Goal: Obtain resource: Download file/media

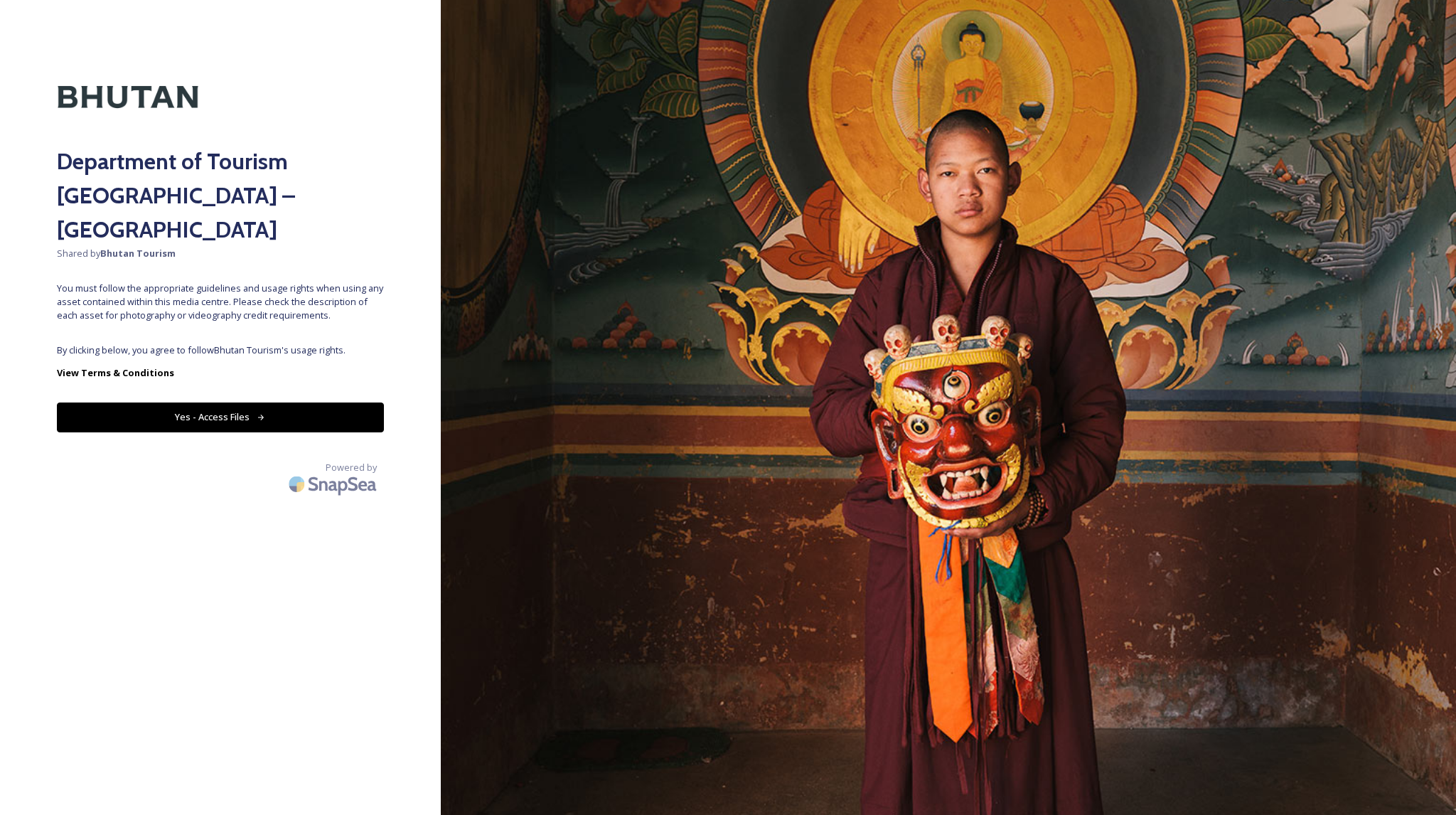
click at [324, 402] on button "Yes - Access Files" at bounding box center [220, 417] width 327 height 29
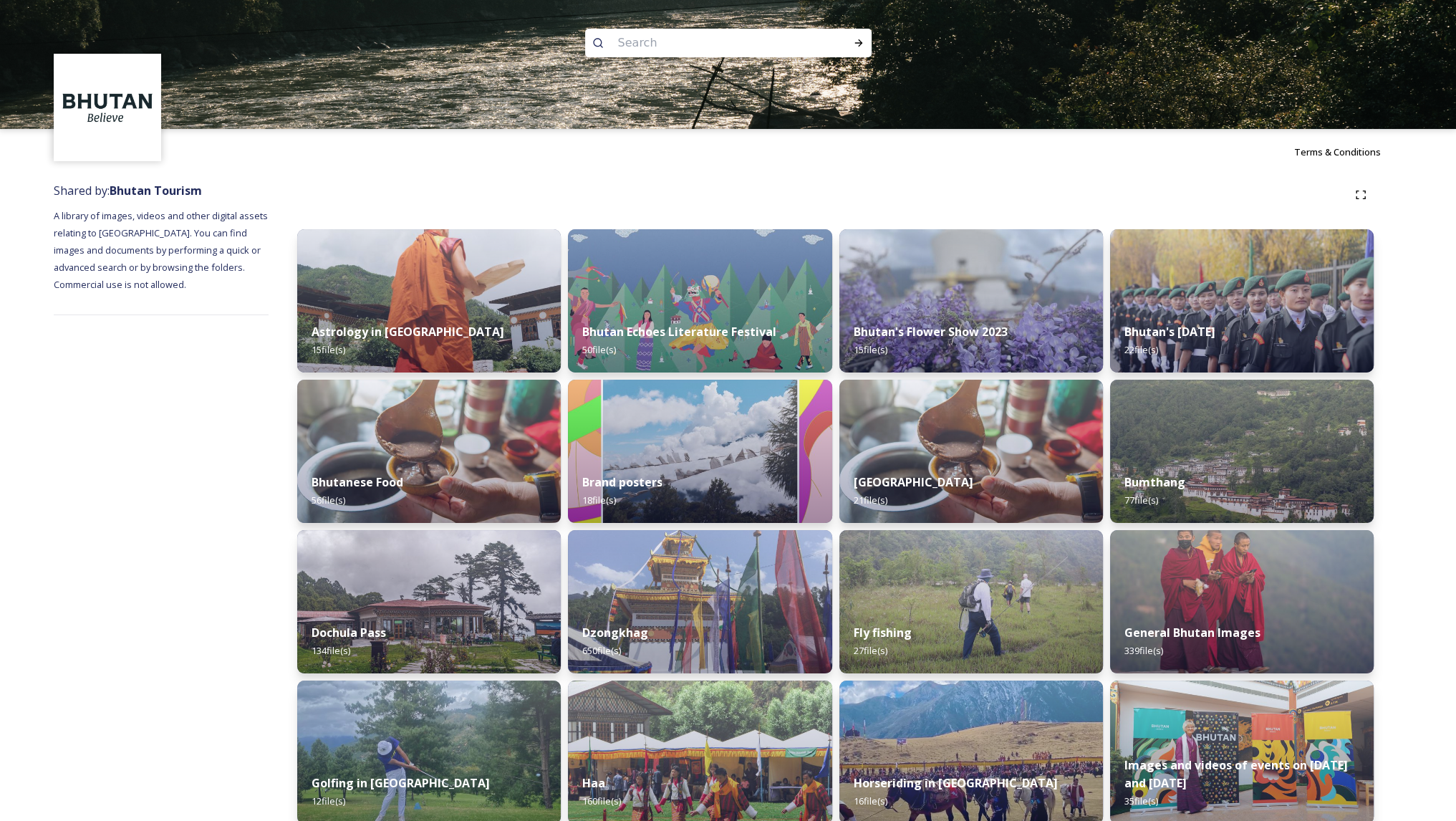
click at [695, 31] on input at bounding box center [710, 43] width 196 height 31
paste input "Four Sacred Animals"
type input "Four Sacred Animals"
click at [859, 48] on icon at bounding box center [859, 43] width 12 height 12
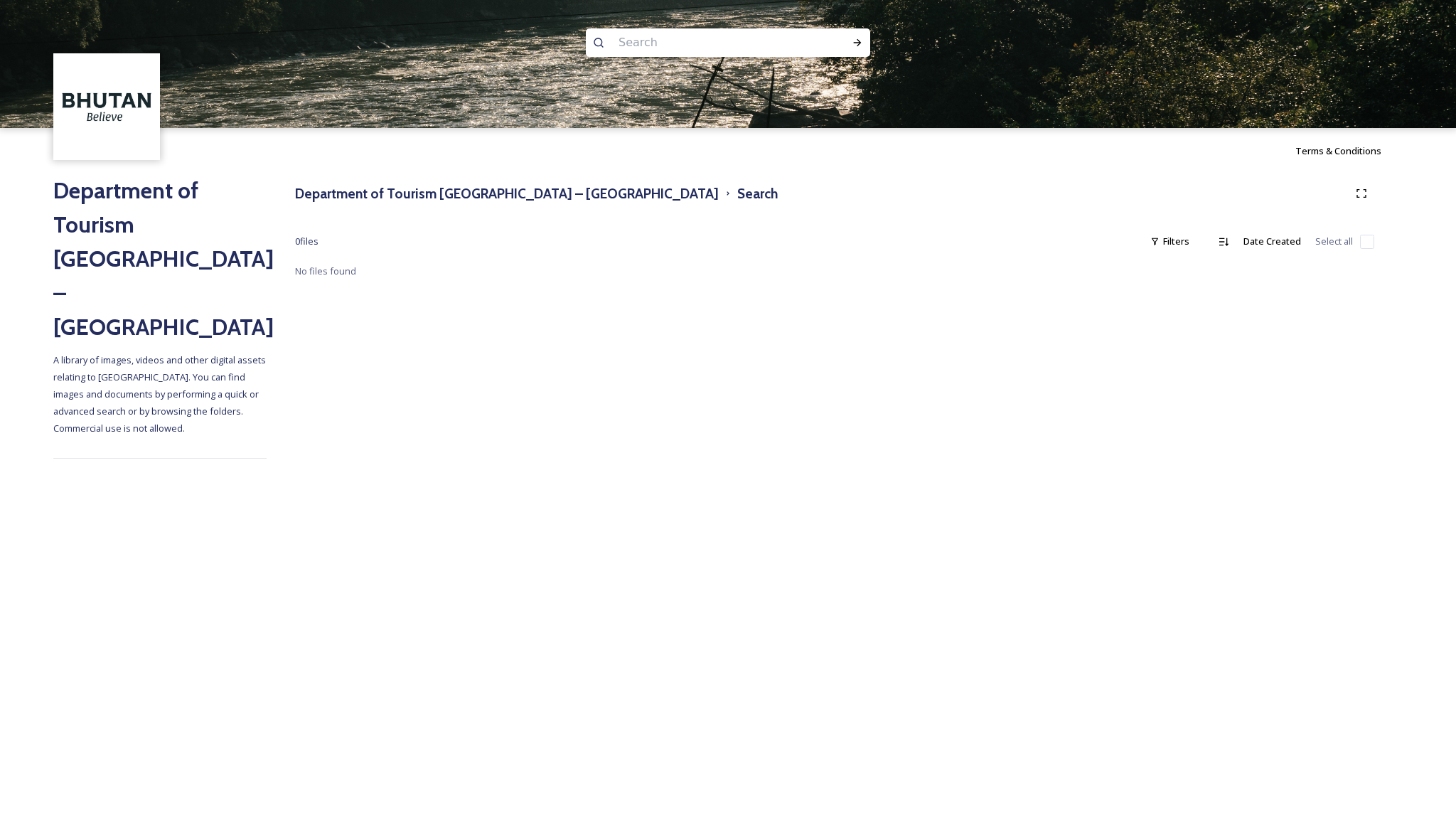
click at [682, 42] on input at bounding box center [709, 42] width 195 height 31
type input "tiger"
click at [852, 42] on icon at bounding box center [857, 42] width 12 height 12
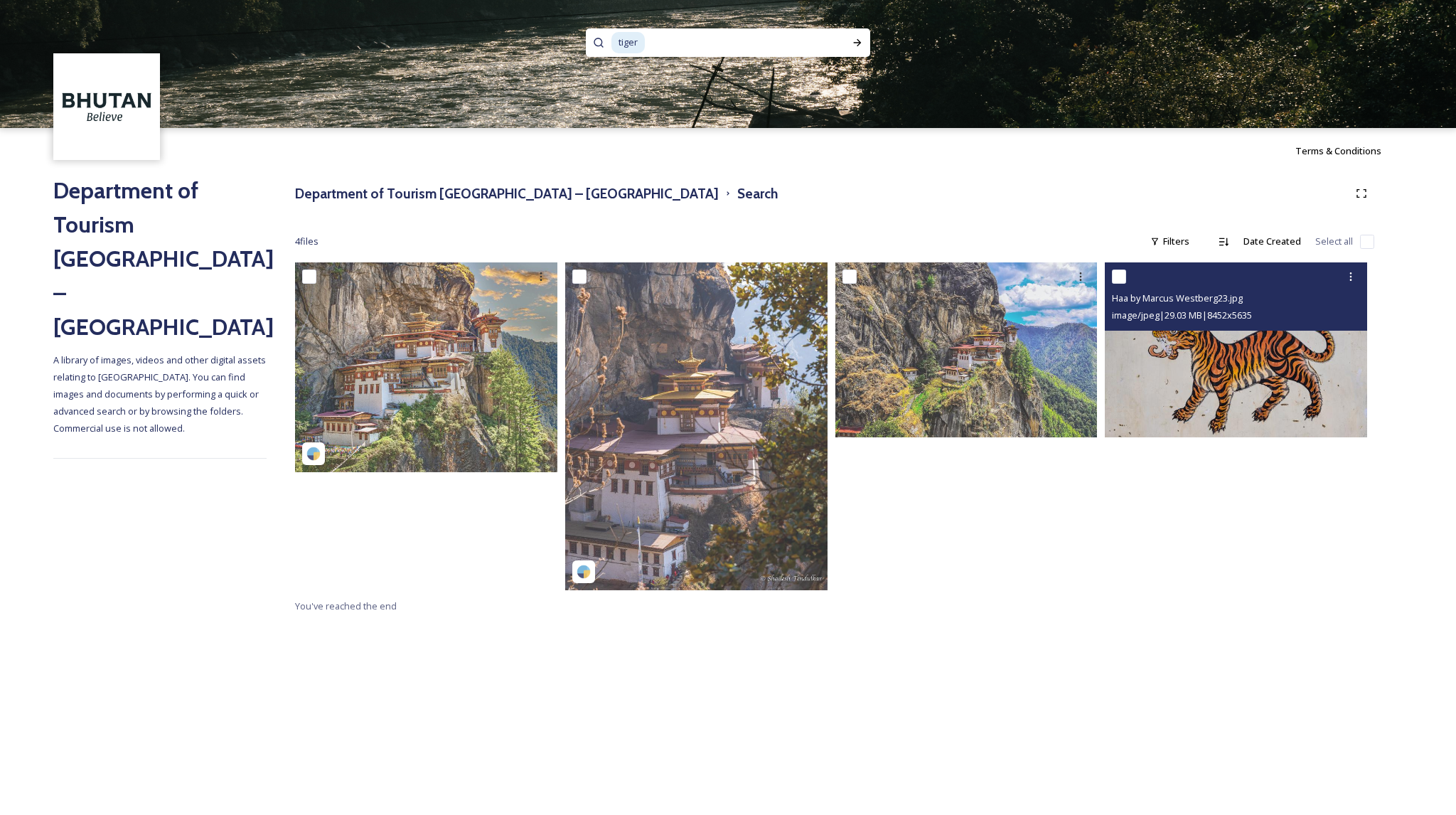
click at [1241, 379] on img at bounding box center [1235, 349] width 262 height 175
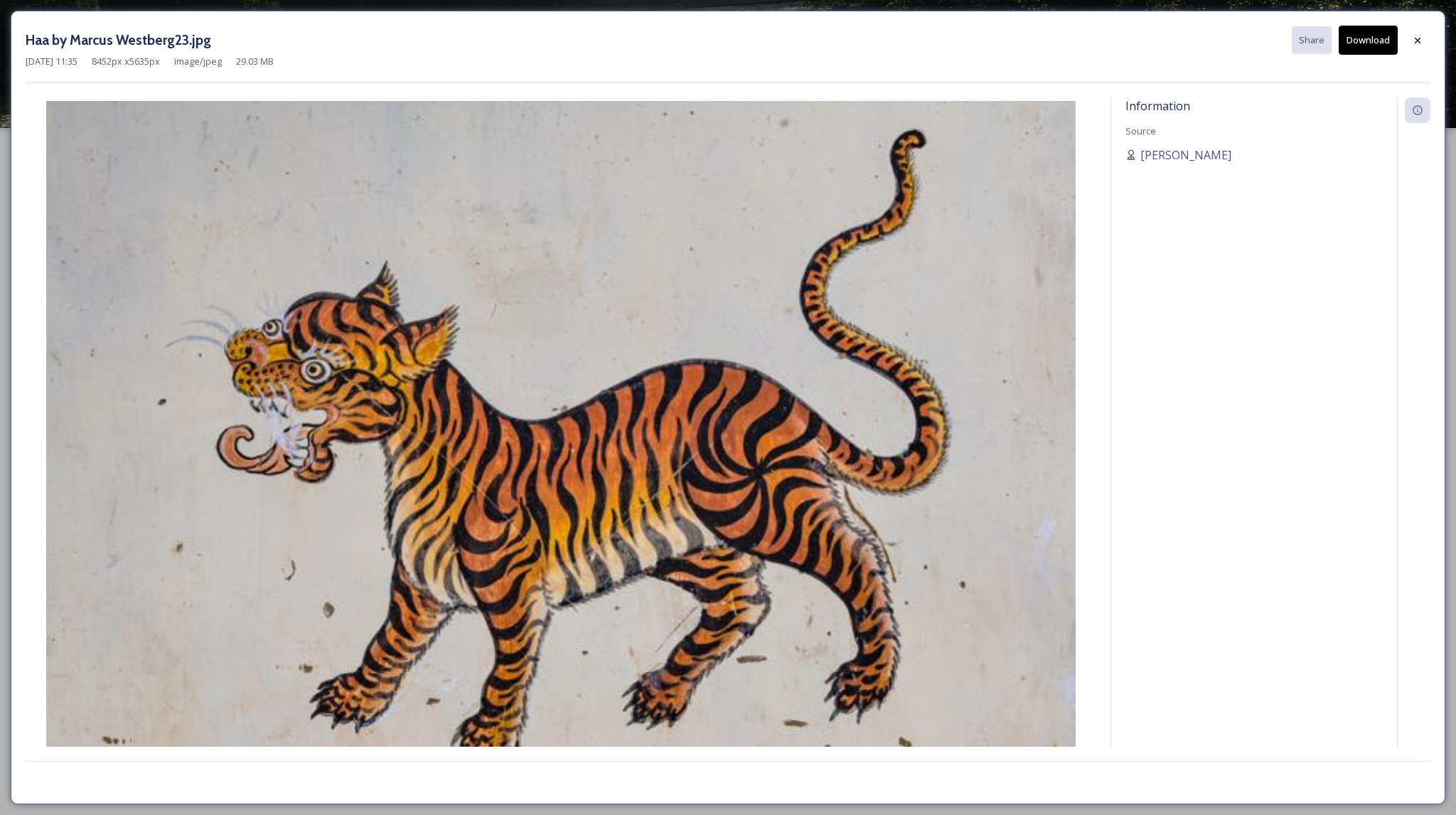
click at [1359, 52] on button "Download" at bounding box center [1367, 41] width 59 height 29
drag, startPoint x: 1416, startPoint y: 34, endPoint x: 1404, endPoint y: 41, distance: 13.9
click at [1416, 35] on icon at bounding box center [1417, 41] width 12 height 12
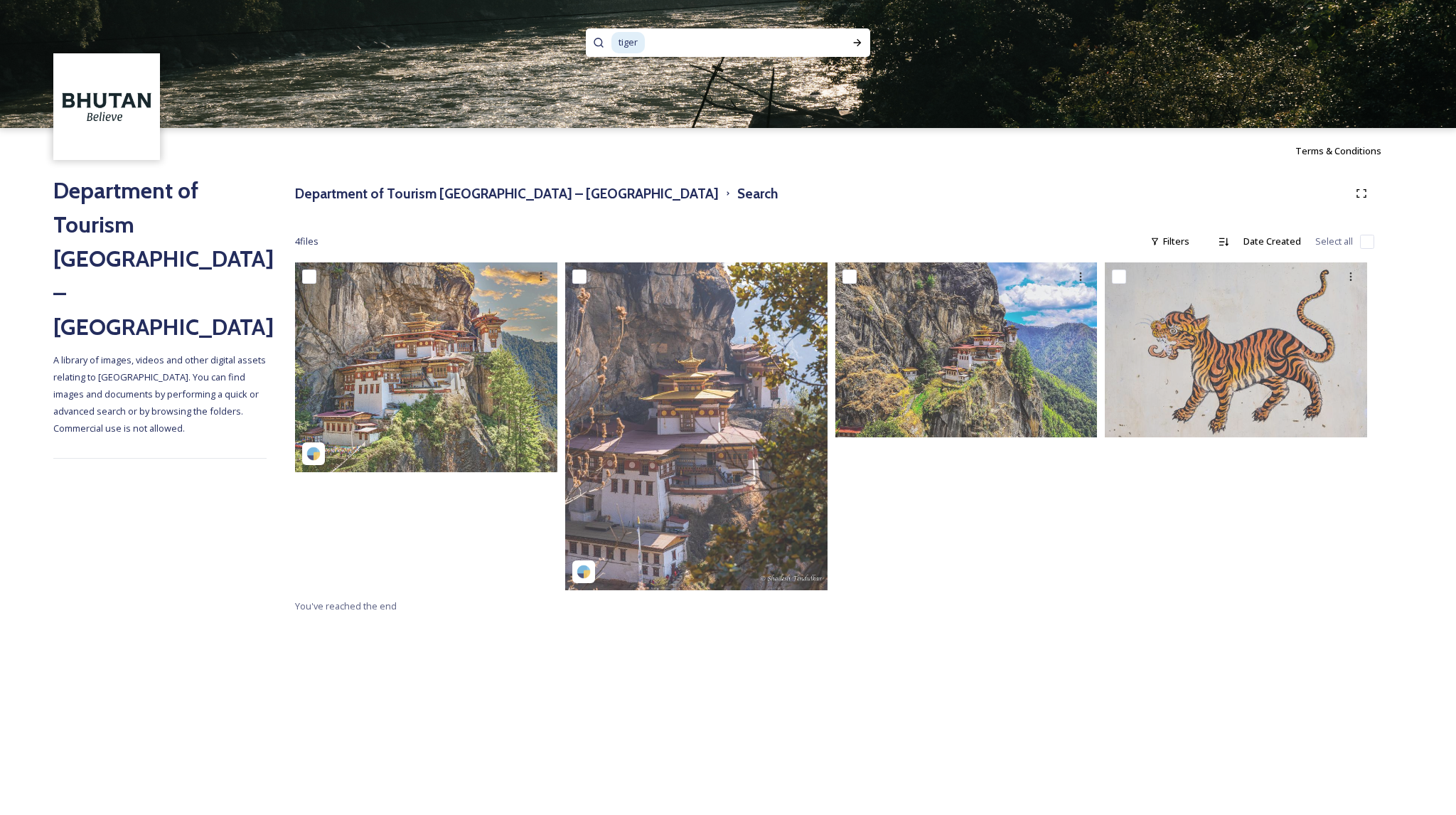
click at [660, 38] on input at bounding box center [735, 42] width 177 height 31
drag, startPoint x: 660, startPoint y: 38, endPoint x: 608, endPoint y: 38, distance: 52.0
click at [608, 38] on div "tiger" at bounding box center [727, 41] width 284 height 28
paste input "The Dragon"
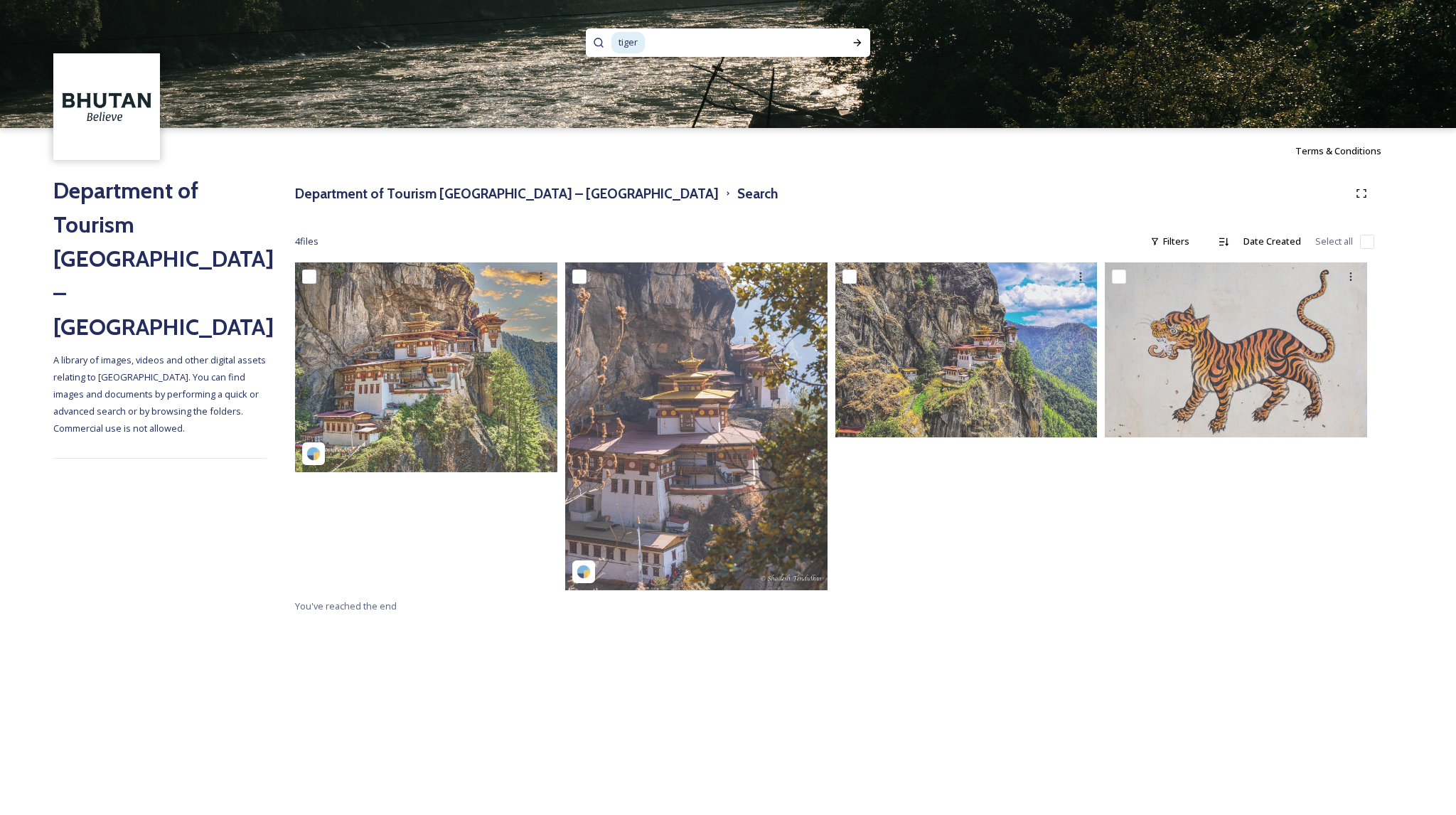
type input "The Dragon"
click at [852, 43] on icon at bounding box center [857, 42] width 12 height 12
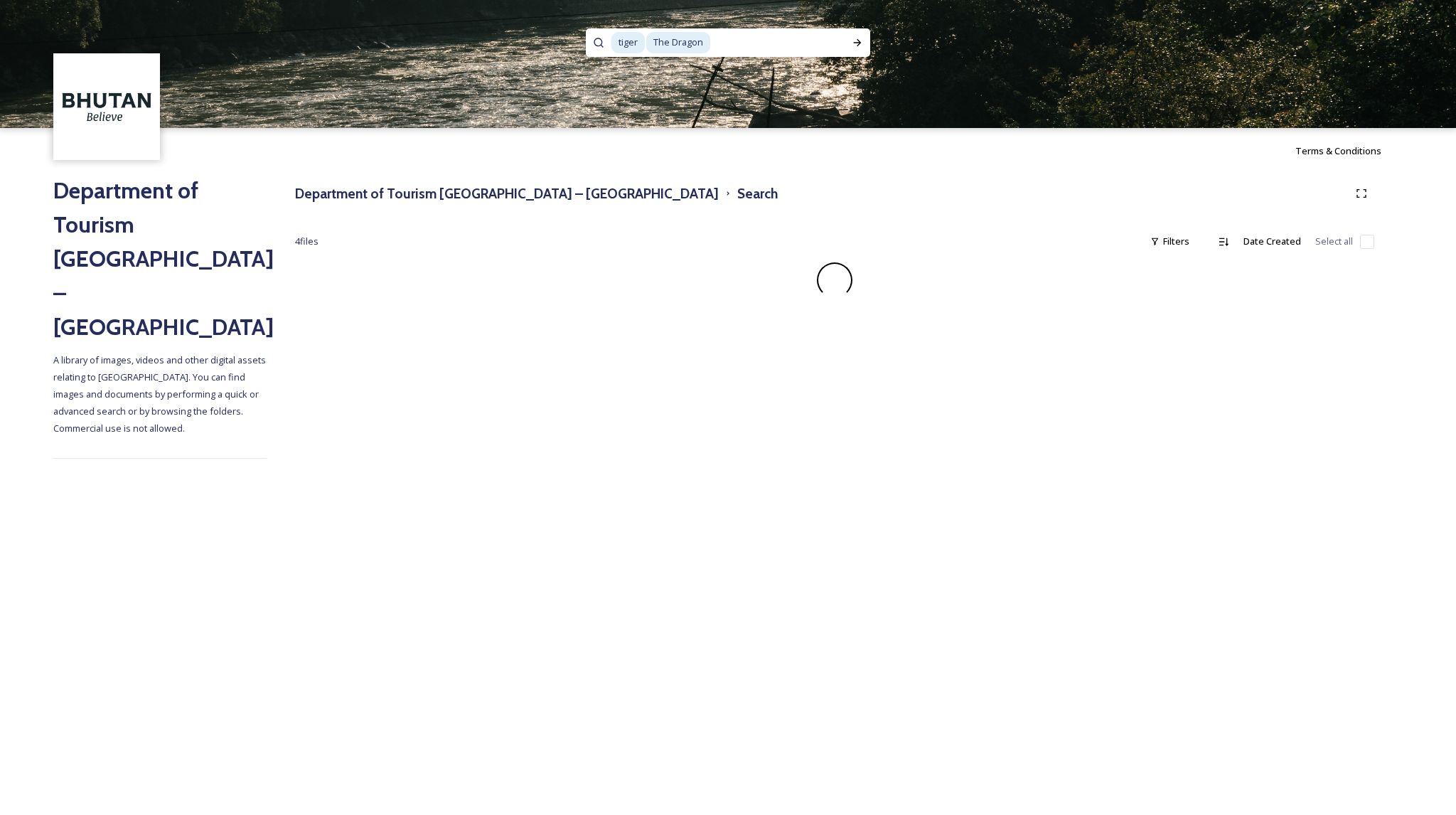
click at [741, 35] on input at bounding box center [778, 42] width 133 height 31
paste input "Garuda"
type input "Garuda"
type input "white"
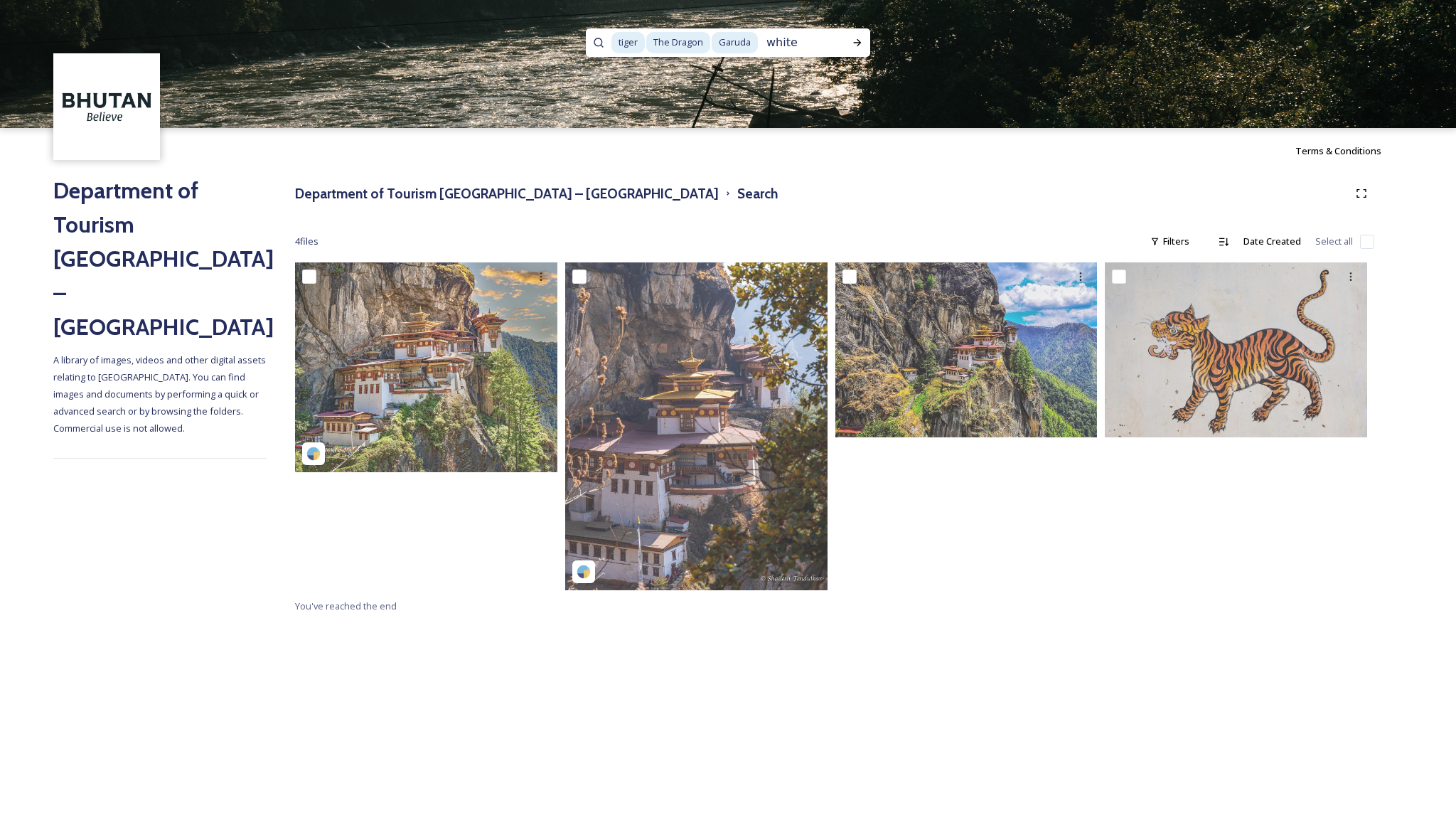
scroll to position [1, 0]
drag, startPoint x: 775, startPoint y: 42, endPoint x: 717, endPoint y: 52, distance: 58.9
click at [717, 52] on div "tiger The Dragon Garuda white" at bounding box center [728, 41] width 233 height 28
click at [669, 41] on span "The Dragon" at bounding box center [678, 41] width 64 height 20
drag, startPoint x: 696, startPoint y: 42, endPoint x: 597, endPoint y: 41, distance: 99.0
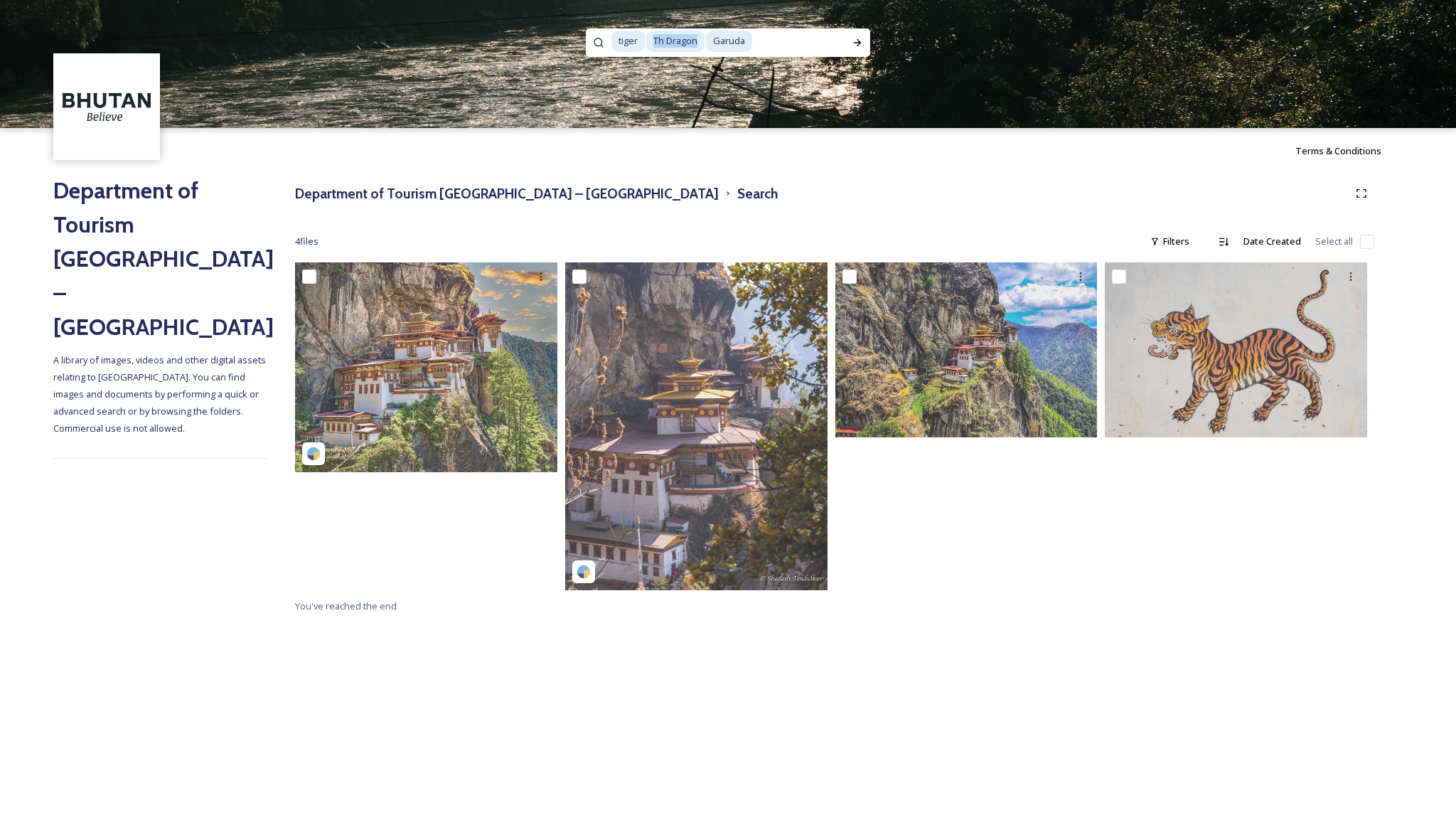
click at [597, 41] on div "tiger Th Dragon Garuda" at bounding box center [727, 41] width 284 height 28
click at [638, 39] on span "tiger" at bounding box center [628, 41] width 34 height 20
click at [850, 43] on div "Run Search" at bounding box center [857, 42] width 26 height 26
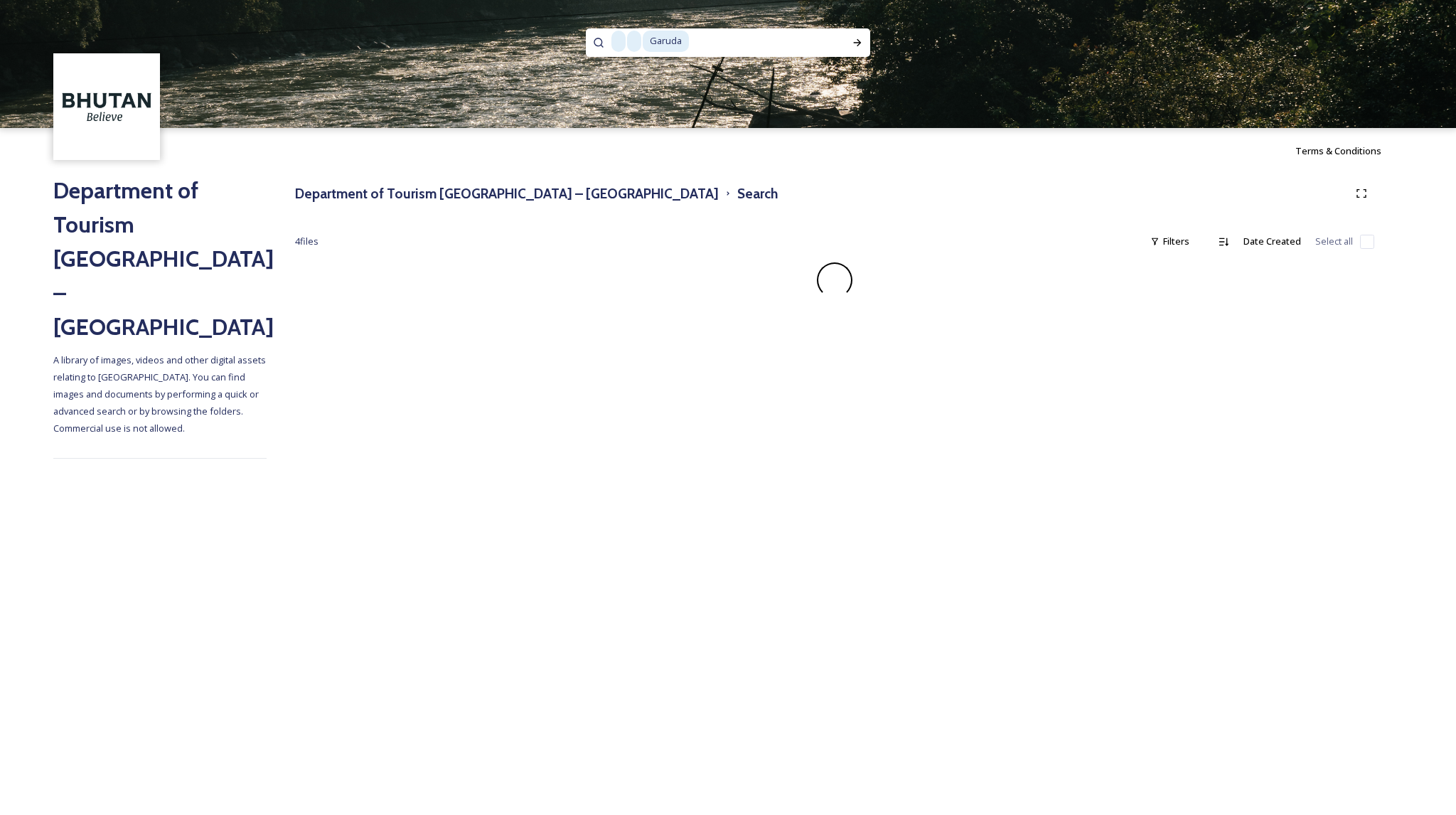
click at [642, 41] on div "Garuda" at bounding box center [728, 41] width 233 height 28
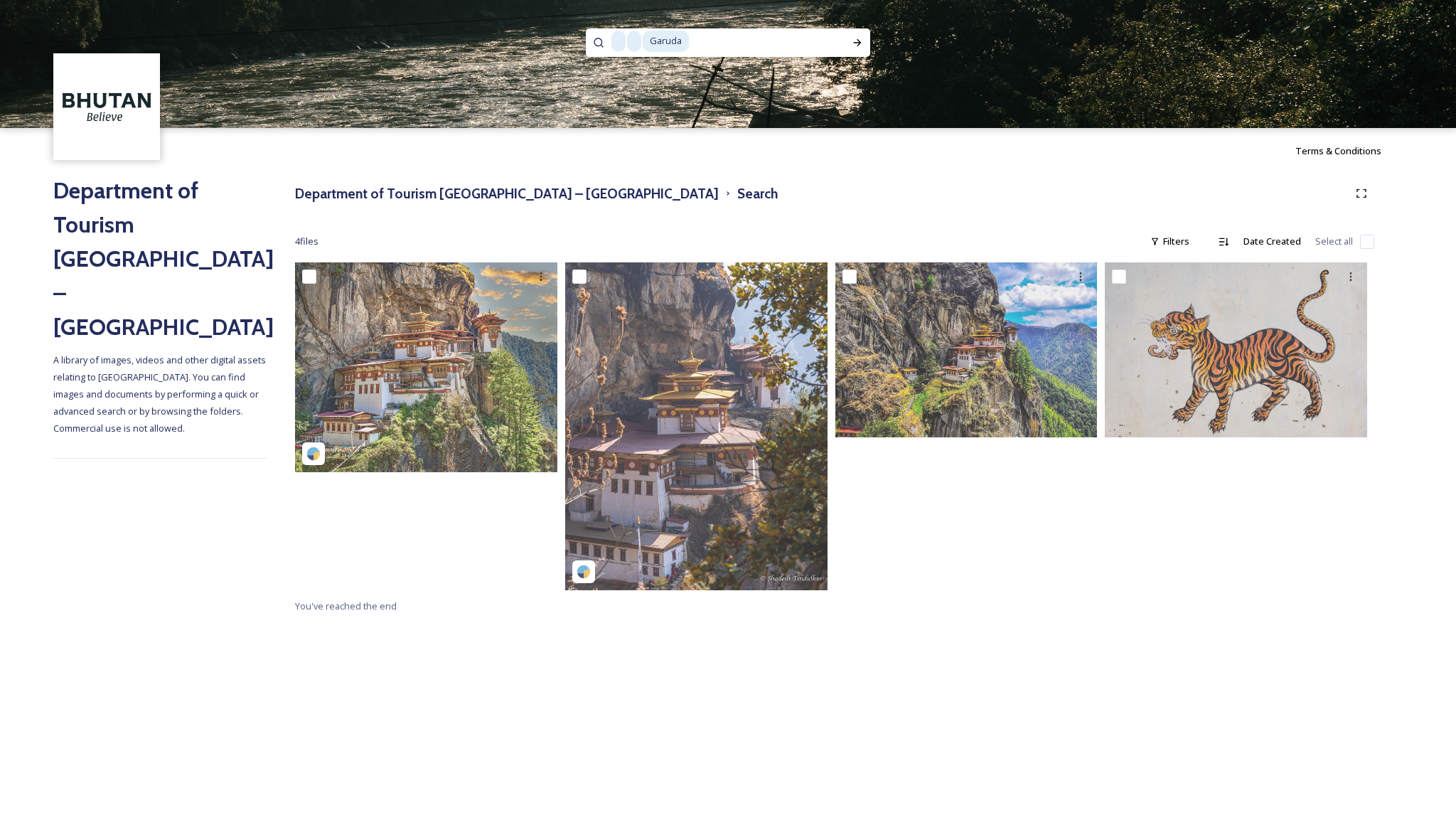
drag, startPoint x: 701, startPoint y: 40, endPoint x: 542, endPoint y: 34, distance: 159.1
click at [542, 34] on div "Garuda" at bounding box center [728, 64] width 1456 height 128
type input "G"
type input "T"
type input "t"
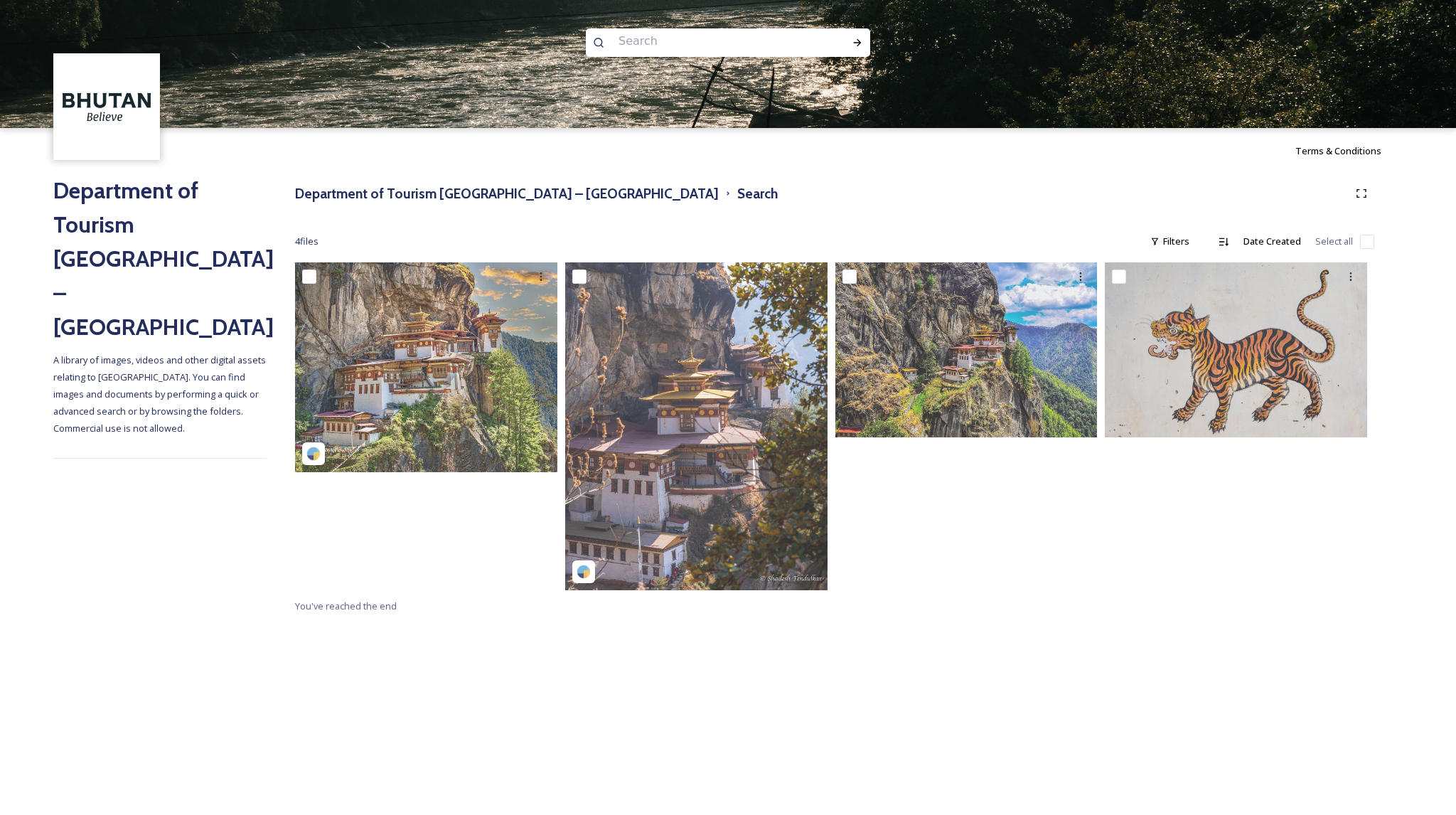
paste input "Garuda"
click at [855, 41] on icon at bounding box center [857, 42] width 12 height 12
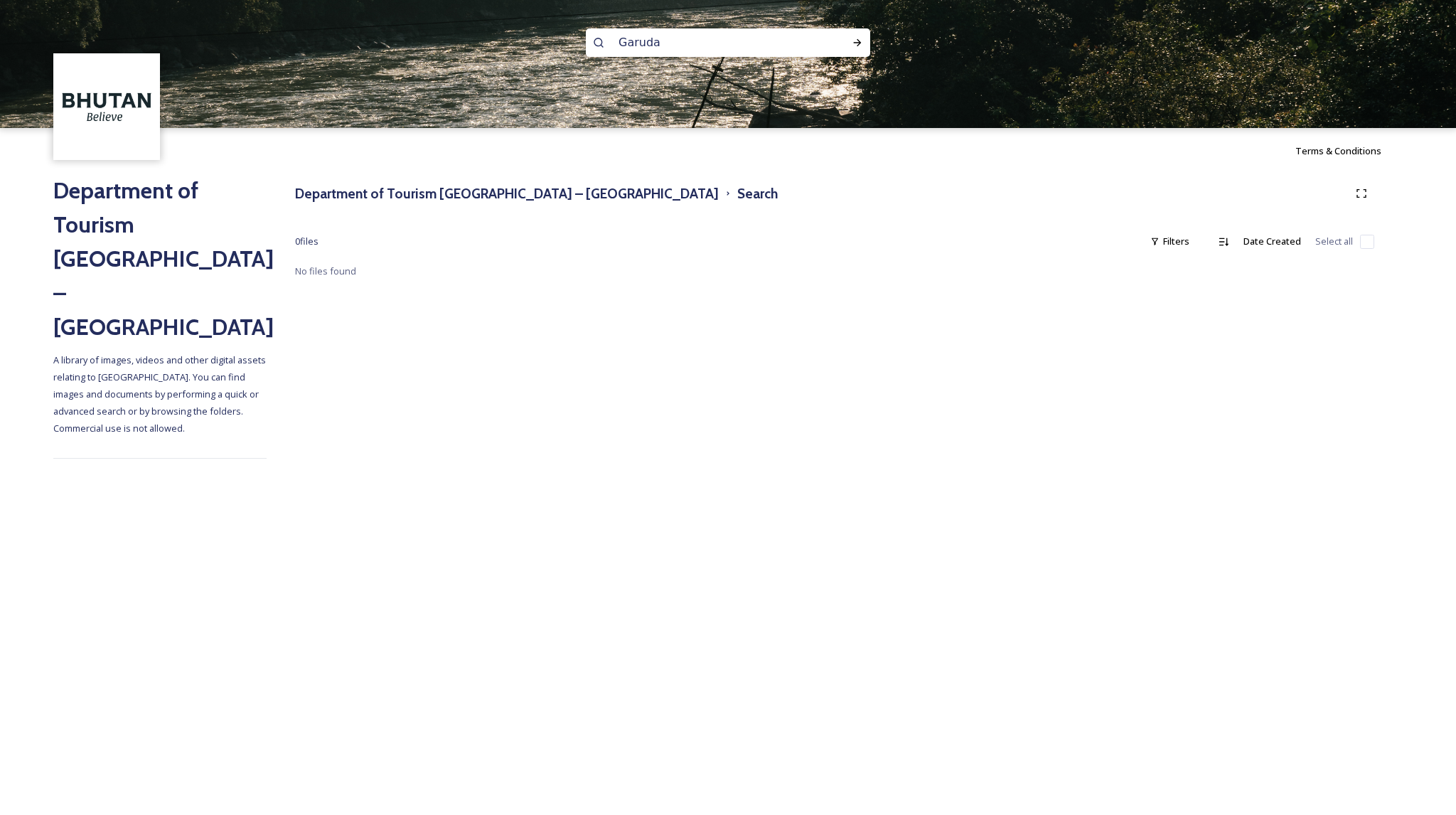
drag, startPoint x: 696, startPoint y: 41, endPoint x: 538, endPoint y: 25, distance: 158.8
click at [538, 25] on div "Garuda" at bounding box center [728, 64] width 1456 height 128
type input "snow lion"
click at [858, 49] on div "Run Search" at bounding box center [857, 42] width 26 height 26
drag, startPoint x: 705, startPoint y: 42, endPoint x: 566, endPoint y: 47, distance: 139.1
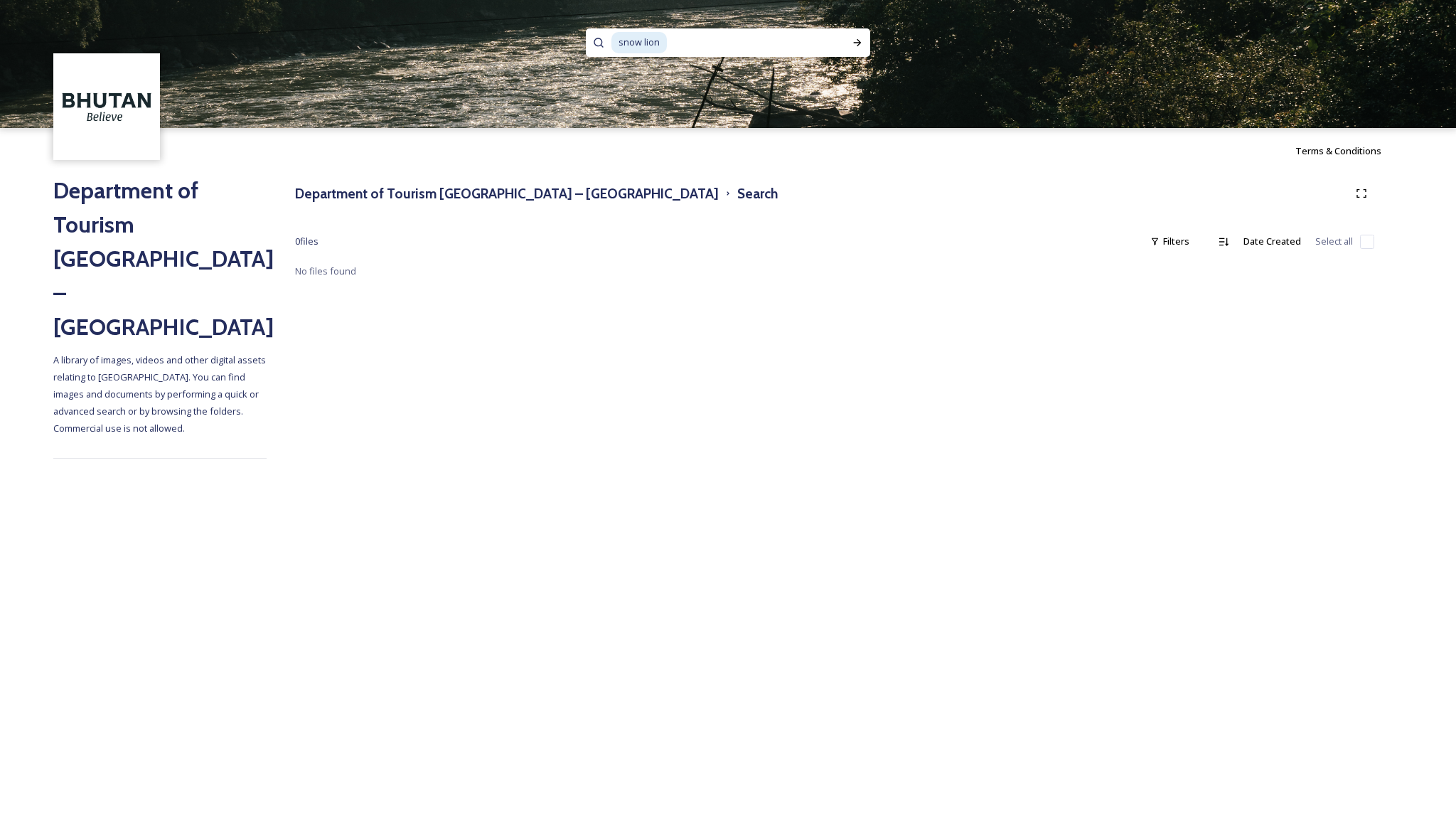
click at [566, 47] on div "snow lion" at bounding box center [728, 64] width 1456 height 128
type input "s"
click at [426, 193] on h3 "Department of Tourism [GEOGRAPHIC_DATA] – [GEOGRAPHIC_DATA]" at bounding box center [506, 193] width 423 height 20
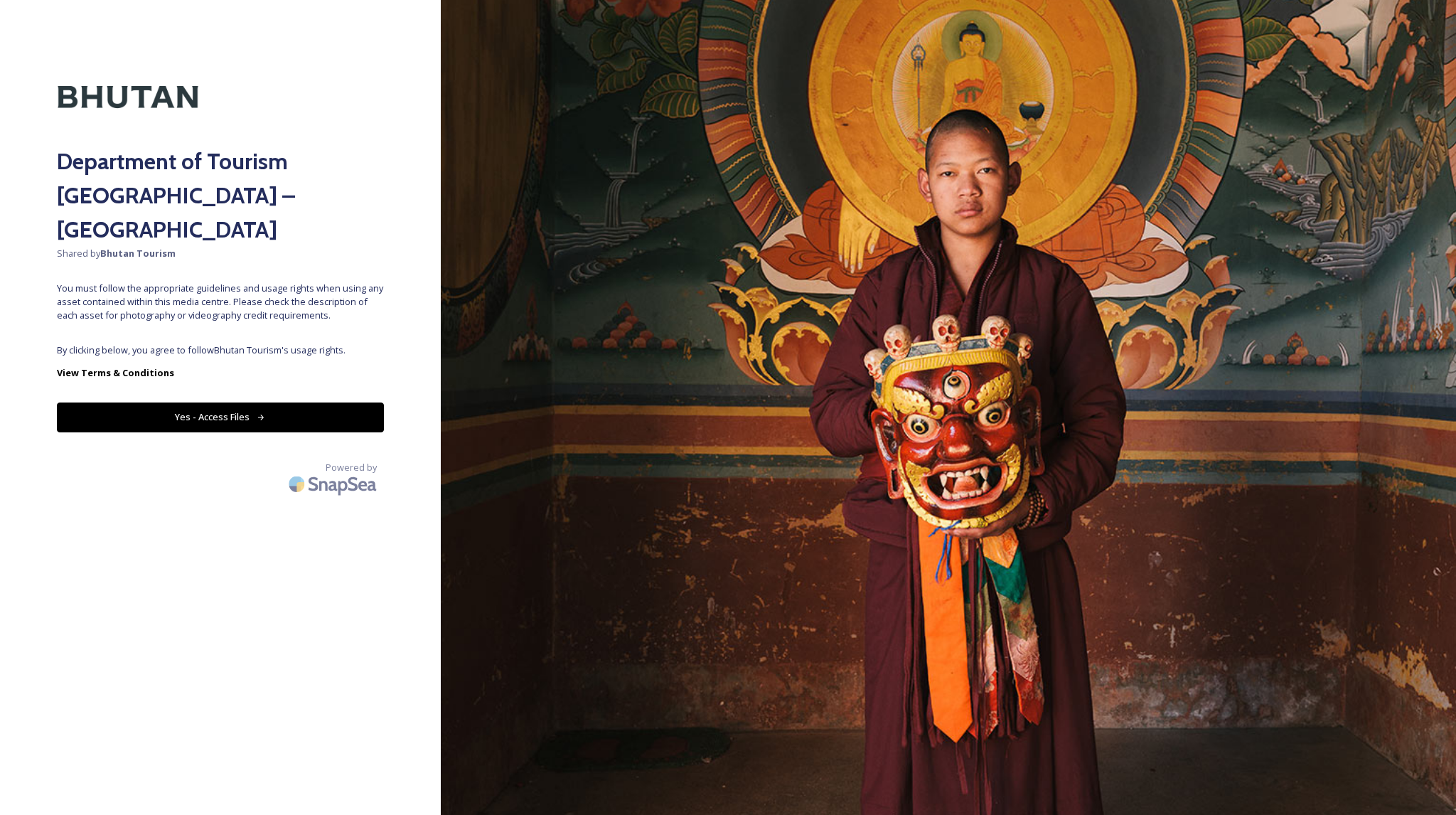
click at [179, 402] on button "Yes - Access Files" at bounding box center [220, 417] width 327 height 29
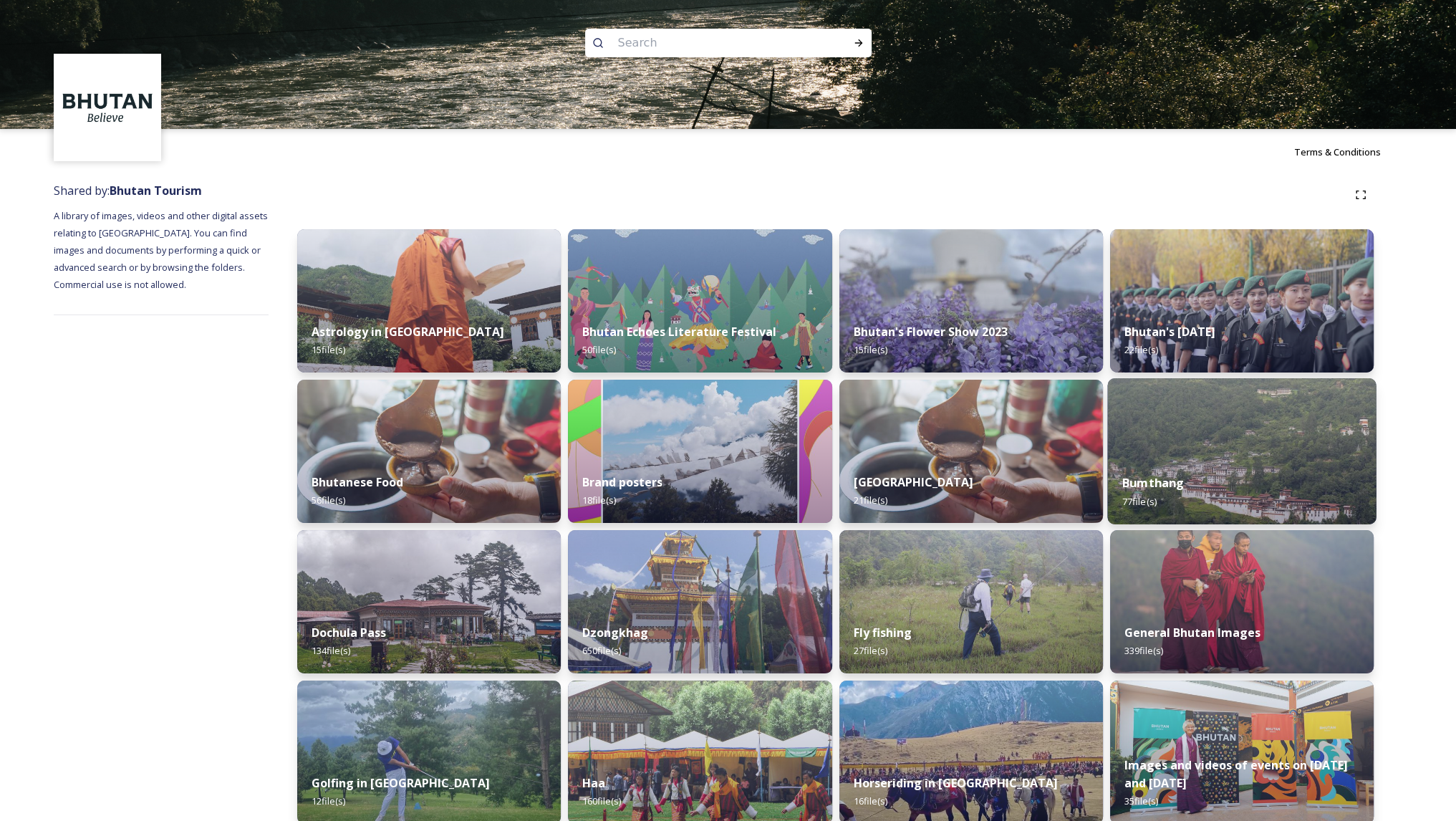
click at [1223, 447] on img at bounding box center [1242, 451] width 269 height 146
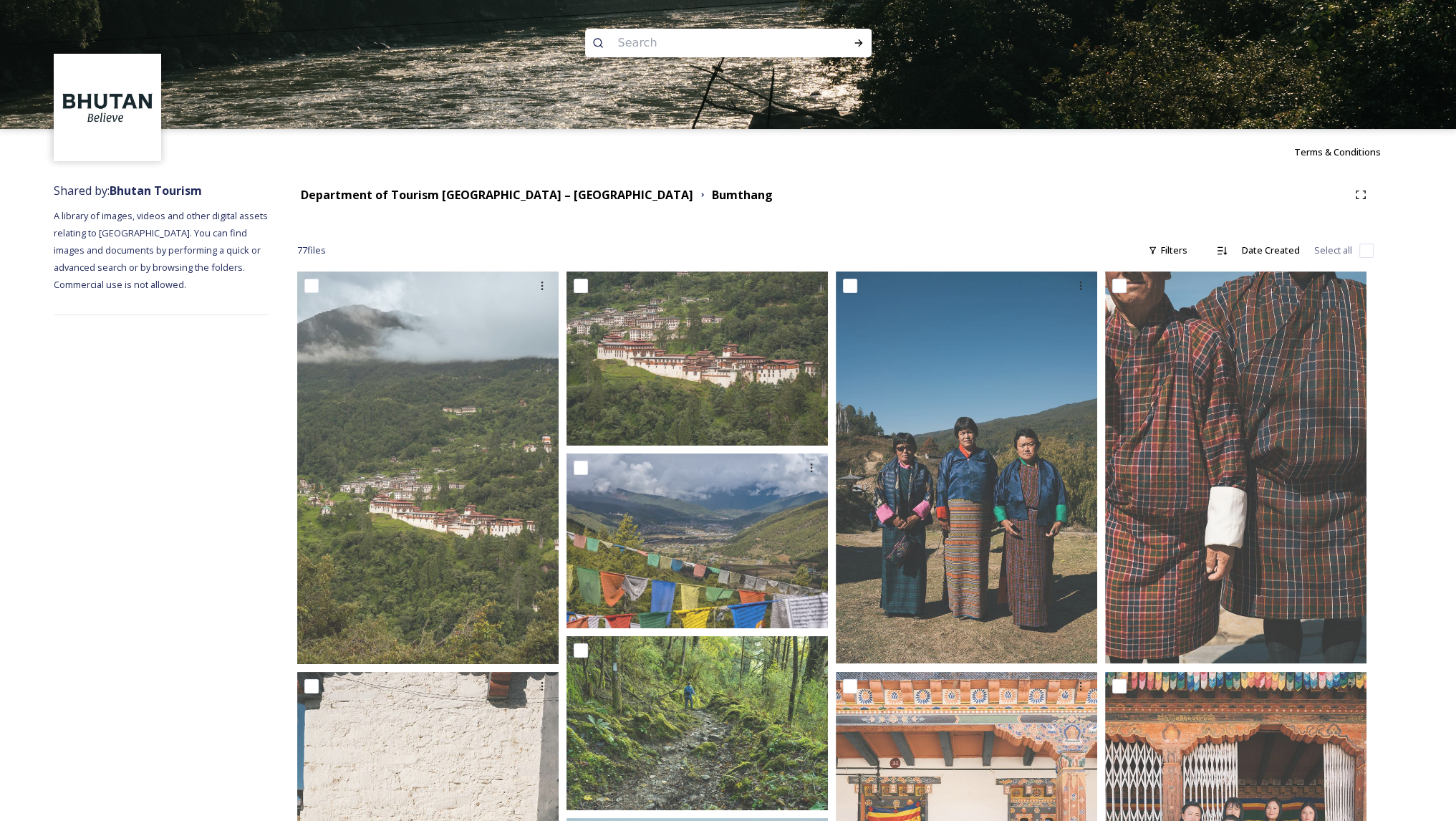
click at [685, 35] on input at bounding box center [710, 43] width 196 height 31
type input "dragon"
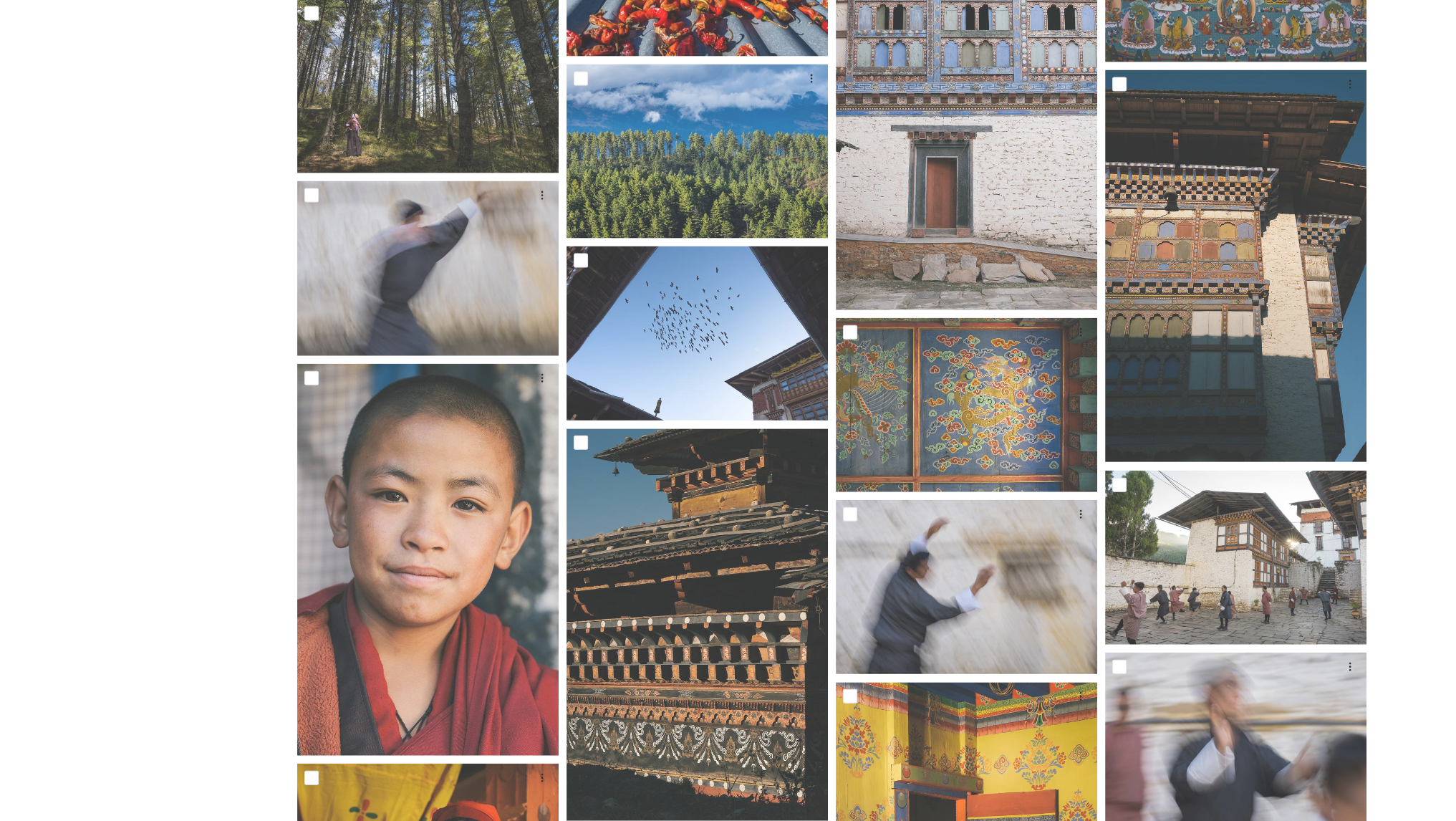
scroll to position [4245, 0]
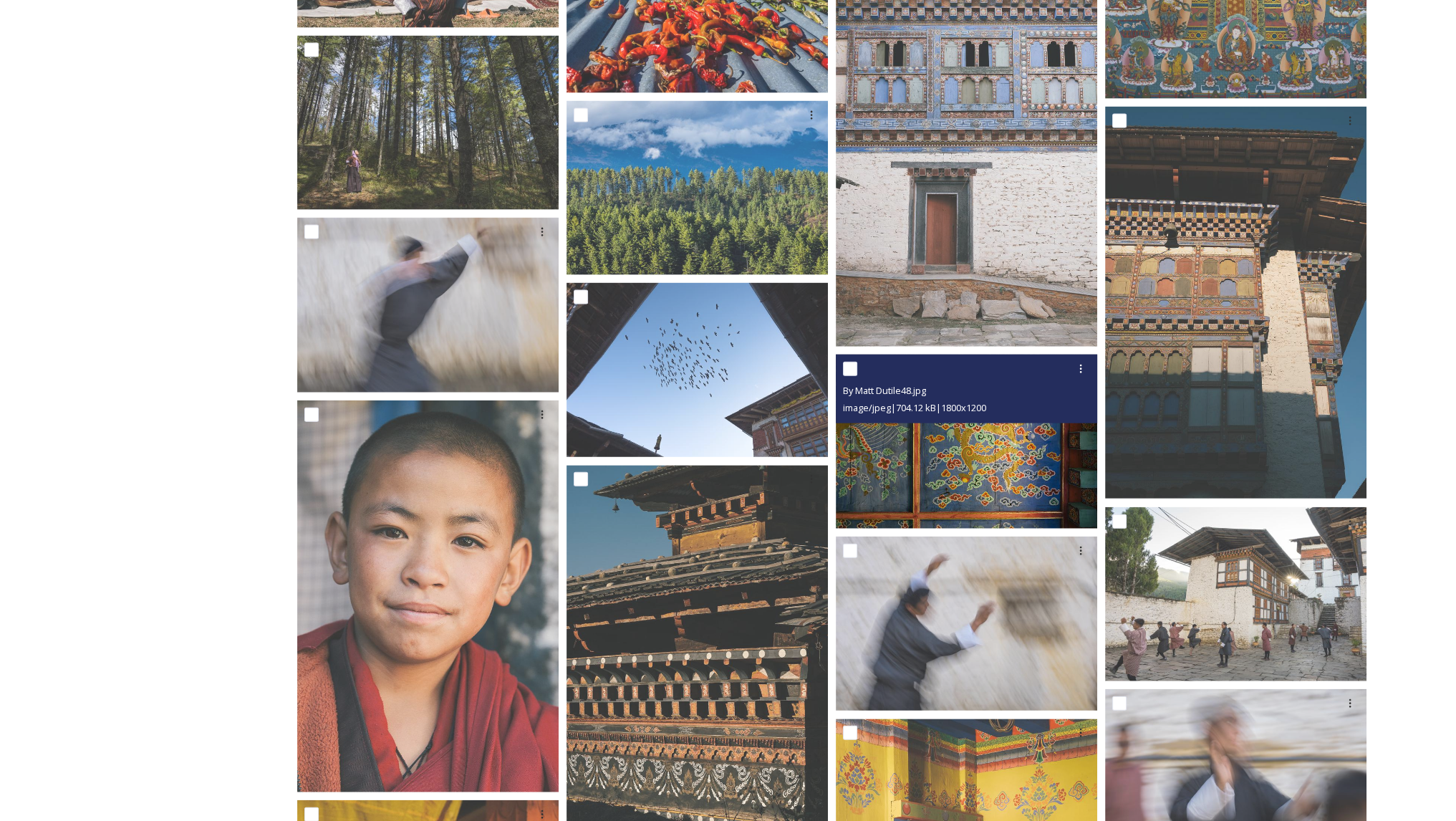
click at [966, 483] on img at bounding box center [966, 442] width 261 height 175
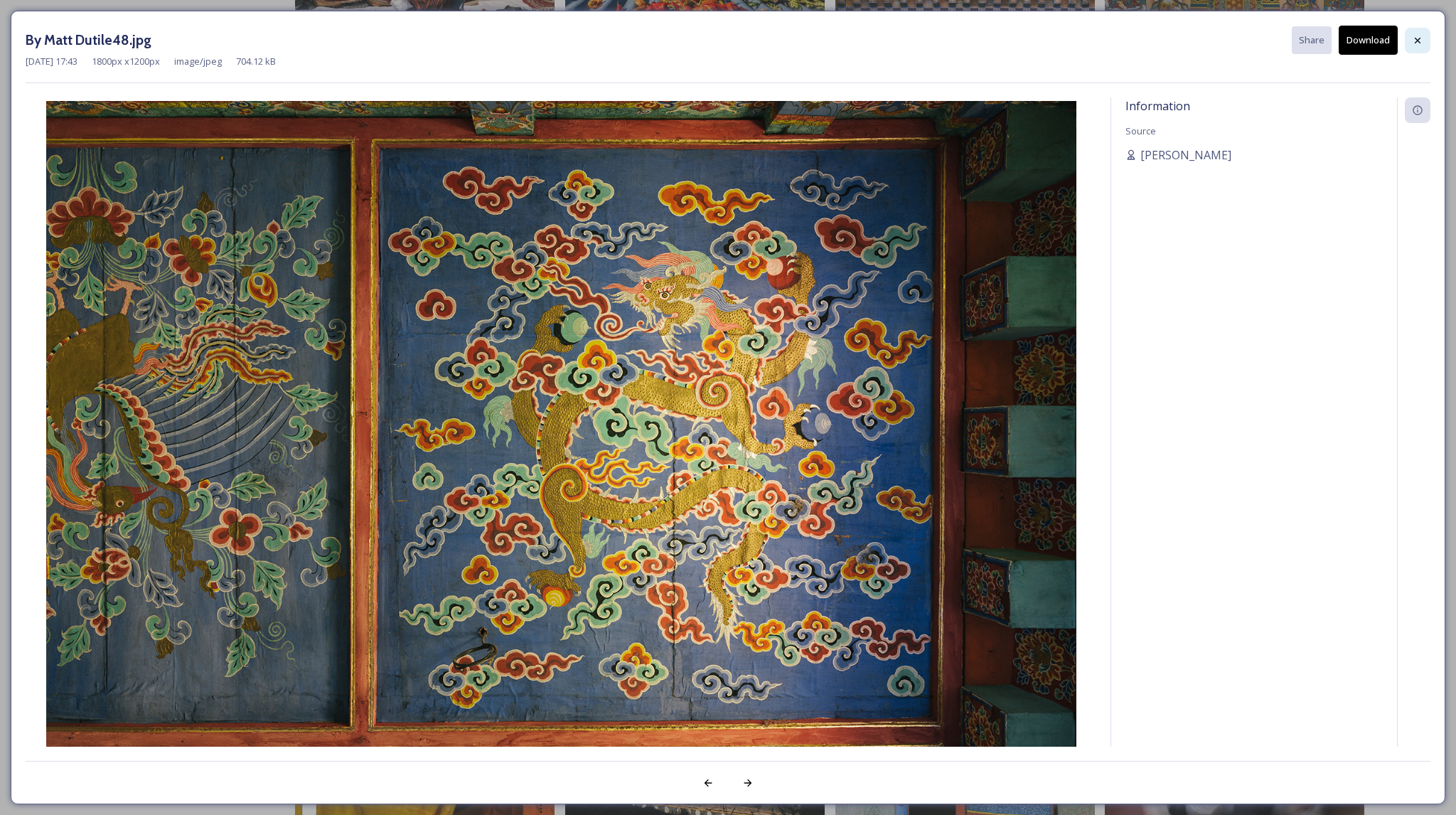
click at [1419, 43] on icon at bounding box center [1417, 41] width 12 height 12
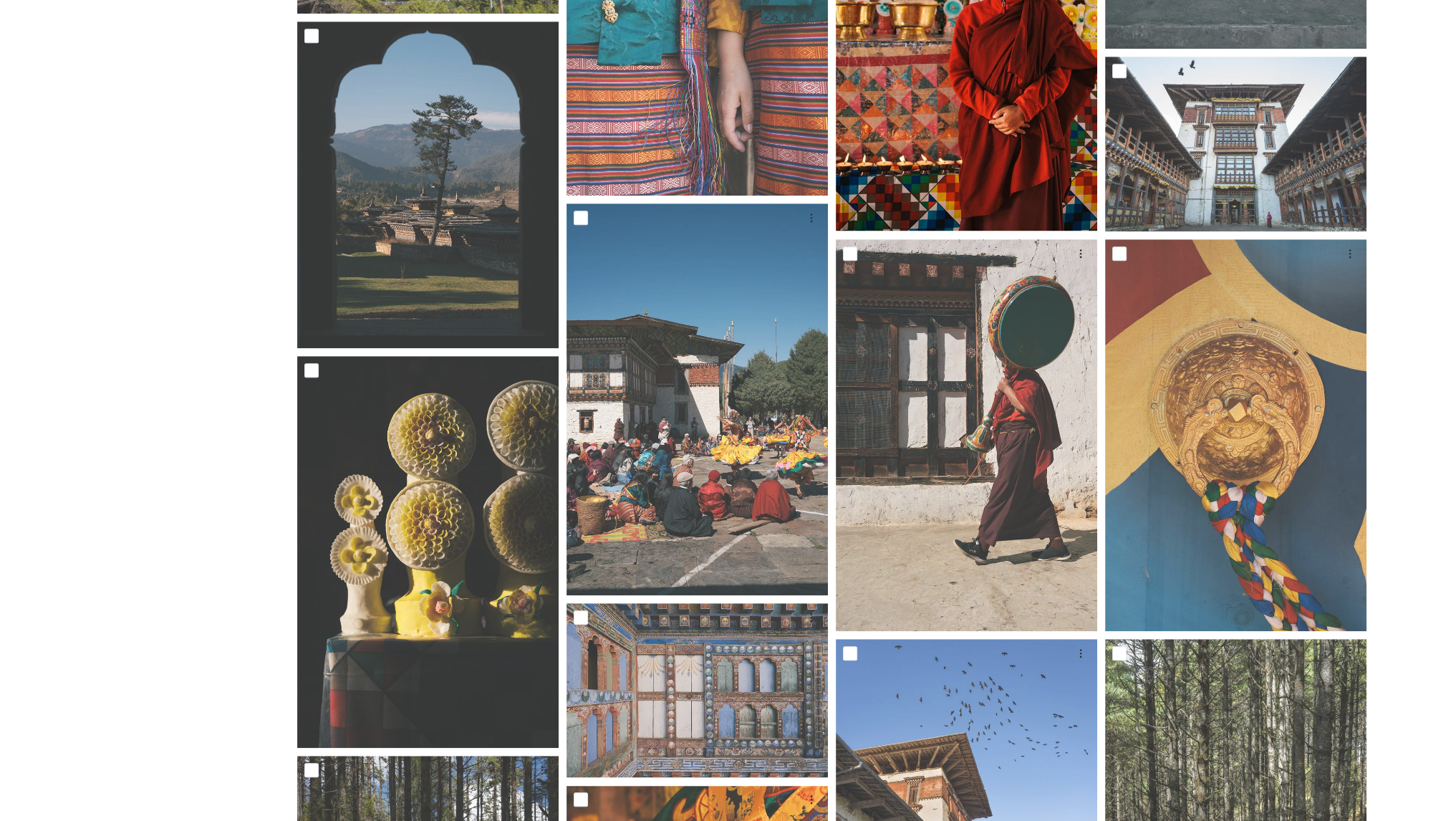
scroll to position [1413, 0]
